Goal: Transaction & Acquisition: Purchase product/service

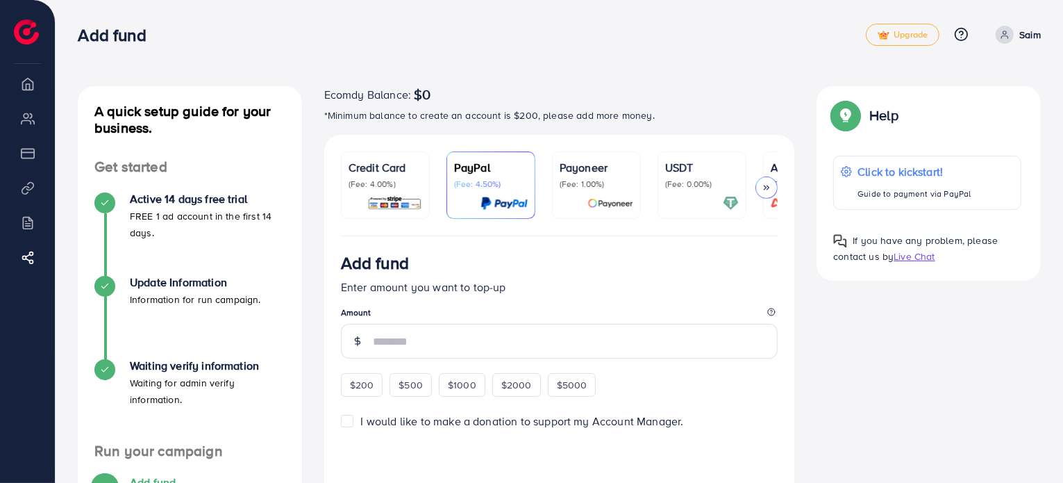
click at [20, 24] on img at bounding box center [26, 31] width 25 height 25
